Goal: Find specific page/section: Find specific page/section

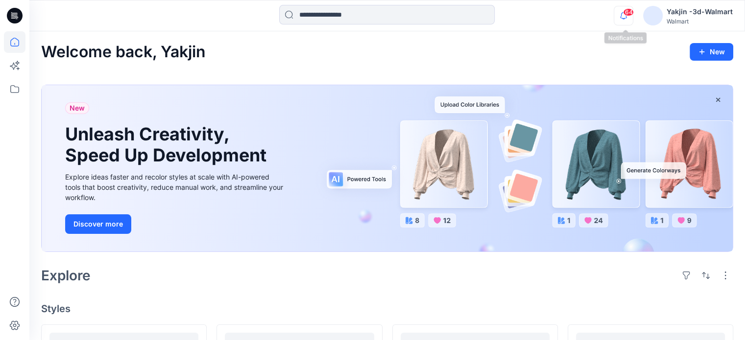
click at [629, 17] on icon "button" at bounding box center [623, 16] width 19 height 20
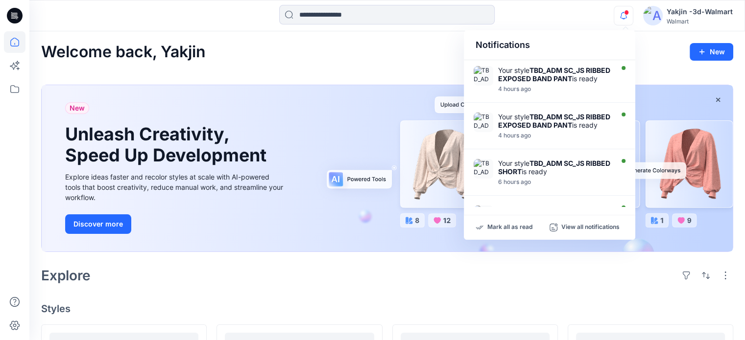
click at [535, 14] on div at bounding box center [386, 16] width 357 height 22
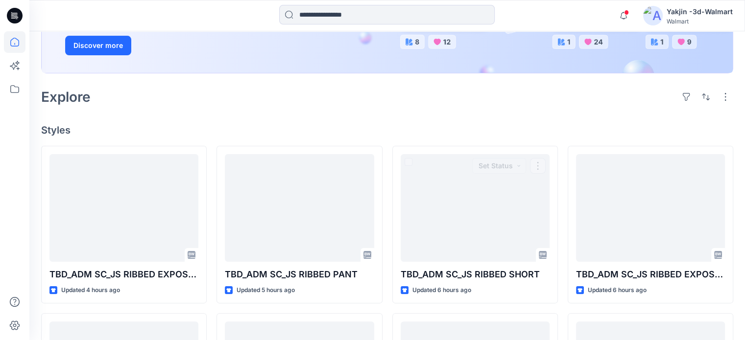
scroll to position [49, 0]
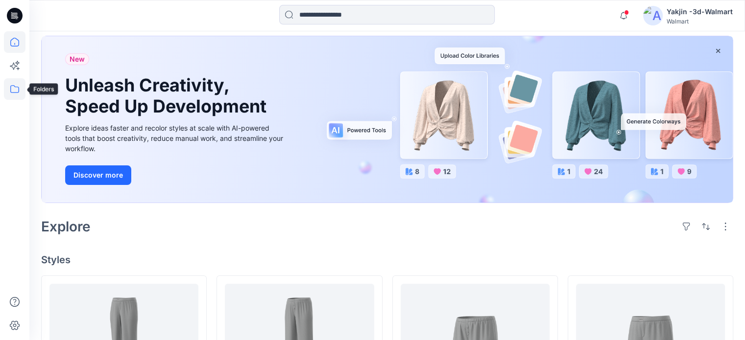
click at [16, 93] on icon at bounding box center [14, 89] width 9 height 8
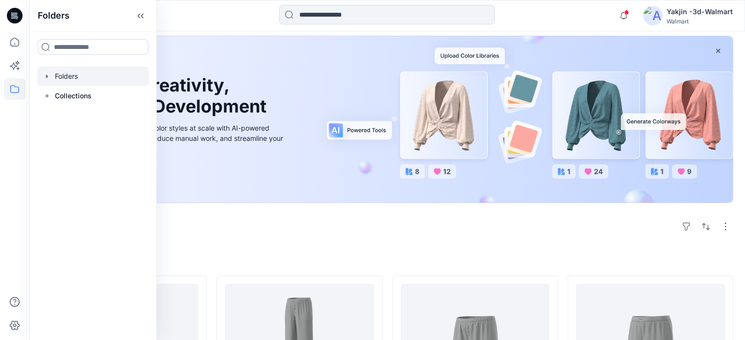
click at [80, 80] on div at bounding box center [93, 77] width 112 height 20
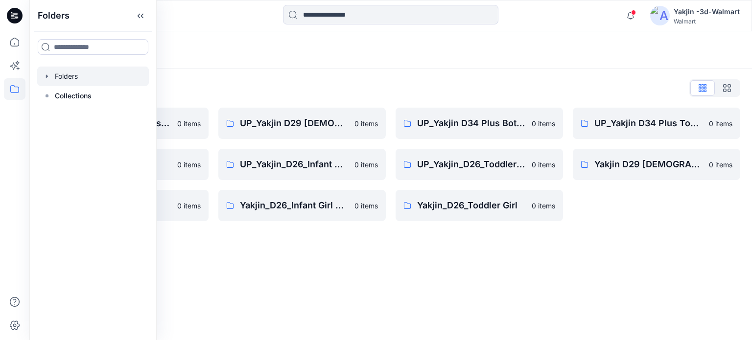
click at [348, 78] on div "Folders List FA Yakjin D34 Womens Knits 0 items UP_Yakjin_D24_Boys 0 items Yakj…" at bounding box center [390, 151] width 723 height 165
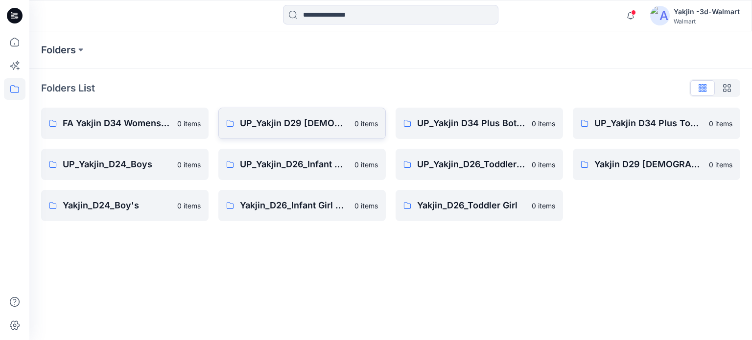
click at [274, 115] on link "UP_Yakjin D29 [DEMOGRAPHIC_DATA] Sleep 0 items" at bounding box center [301, 123] width 167 height 31
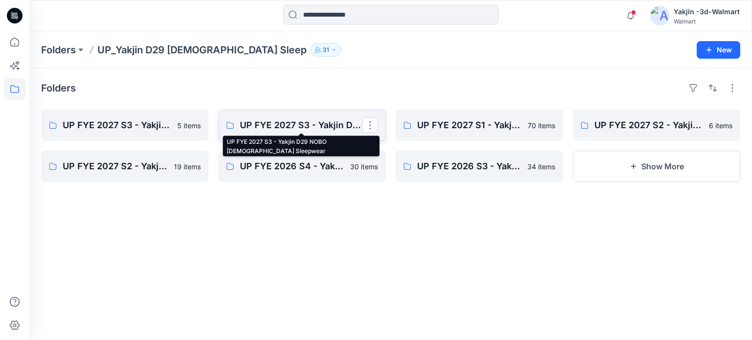
click at [254, 127] on p "UP FYE 2027 S3 - Yakjin D29 NOBO [DEMOGRAPHIC_DATA] Sleepwear" at bounding box center [301, 125] width 122 height 14
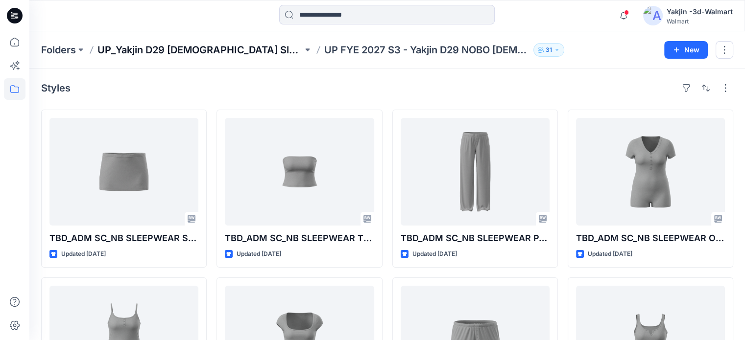
click at [189, 49] on p "UP_Yakjin D29 [DEMOGRAPHIC_DATA] Sleep" at bounding box center [199, 50] width 205 height 14
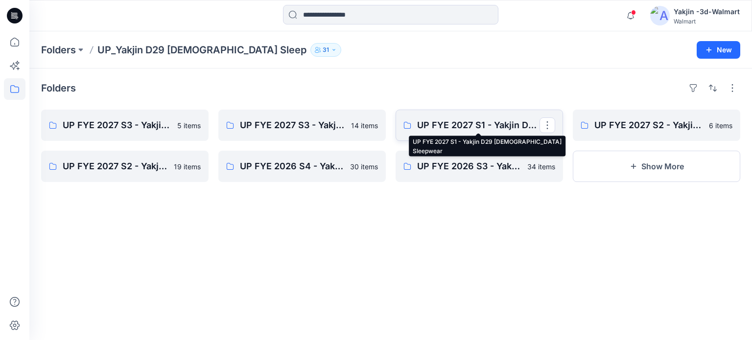
click at [473, 121] on p "UP FYE 2027 S1 - Yakjin D29 [DEMOGRAPHIC_DATA] Sleepwear" at bounding box center [478, 125] width 122 height 14
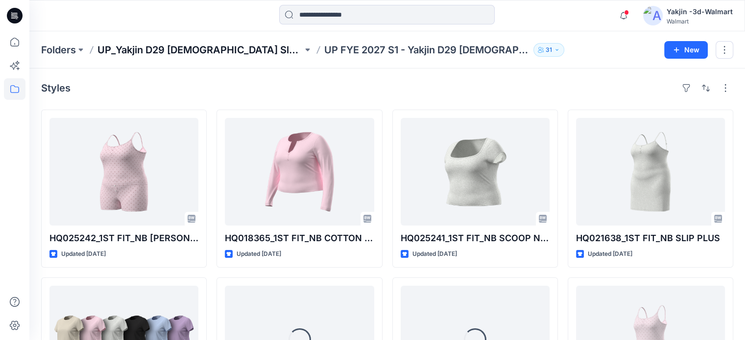
click at [192, 50] on p "UP_Yakjin D29 [DEMOGRAPHIC_DATA] Sleep" at bounding box center [199, 50] width 205 height 14
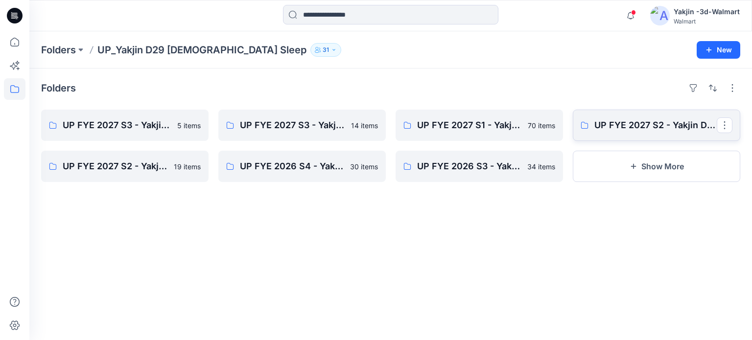
click at [611, 134] on link "UP FYE 2027 S2 - Yakjin D29 JOYSPUN [DEMOGRAPHIC_DATA] Sleepwear" at bounding box center [656, 125] width 167 height 31
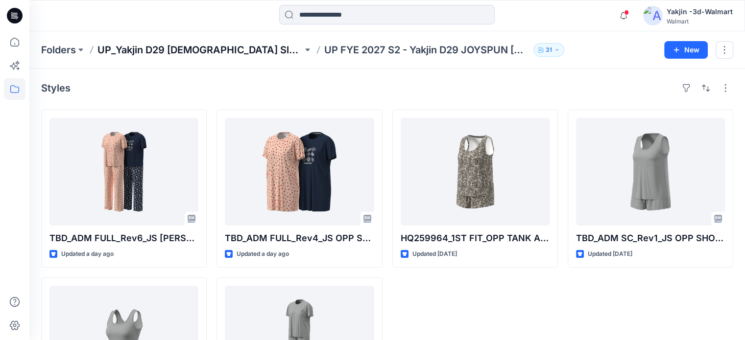
click at [191, 48] on p "UP_Yakjin D29 [DEMOGRAPHIC_DATA] Sleep" at bounding box center [199, 50] width 205 height 14
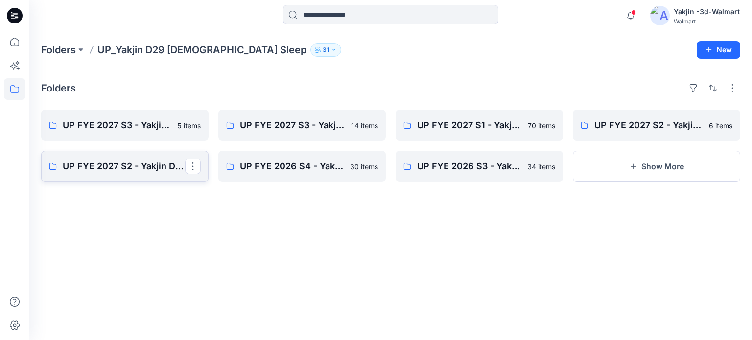
click at [118, 156] on link "UP FYE 2027 S2 - Yakjin D29 NOBO [DEMOGRAPHIC_DATA] Sleepwear" at bounding box center [124, 166] width 167 height 31
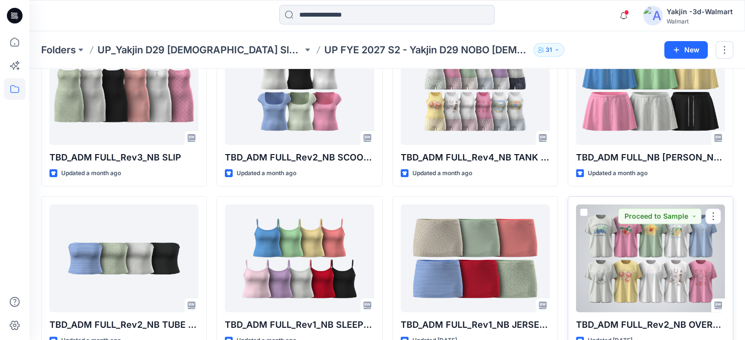
scroll to position [196, 0]
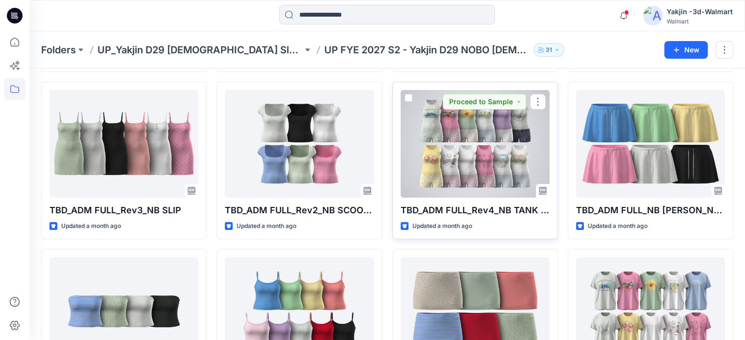
click at [504, 146] on div at bounding box center [475, 144] width 149 height 108
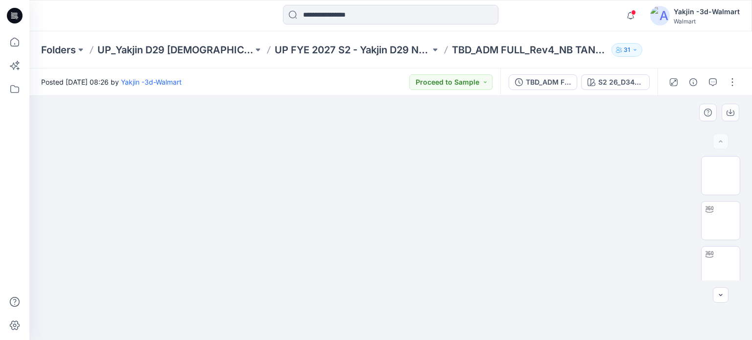
drag, startPoint x: 475, startPoint y: 199, endPoint x: 462, endPoint y: 235, distance: 38.1
click at [462, 96] on img at bounding box center [390, 96] width 481 height 0
drag, startPoint x: 459, startPoint y: 240, endPoint x: 383, endPoint y: 92, distance: 166.4
click at [458, 64] on img at bounding box center [390, 64] width 461 height 0
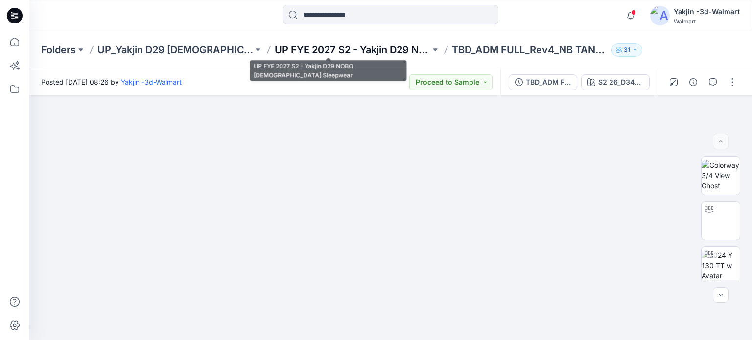
click at [324, 47] on p "UP FYE 2027 S2 - Yakjin D29 NOBO [DEMOGRAPHIC_DATA] Sleepwear" at bounding box center [353, 50] width 156 height 14
